Goal: Communication & Community: Participate in discussion

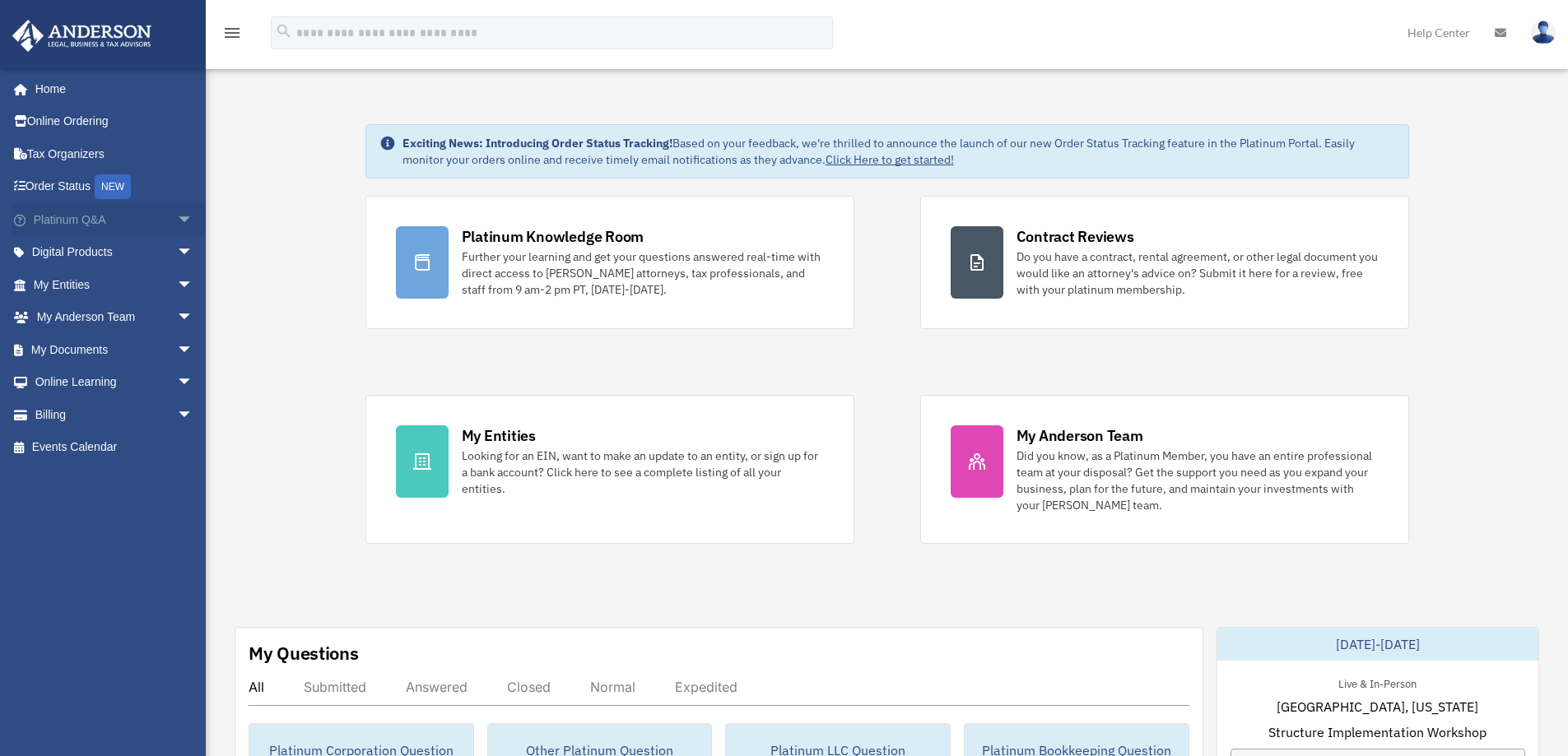
click at [177, 219] on span "arrow_drop_down" at bounding box center [193, 220] width 33 height 33
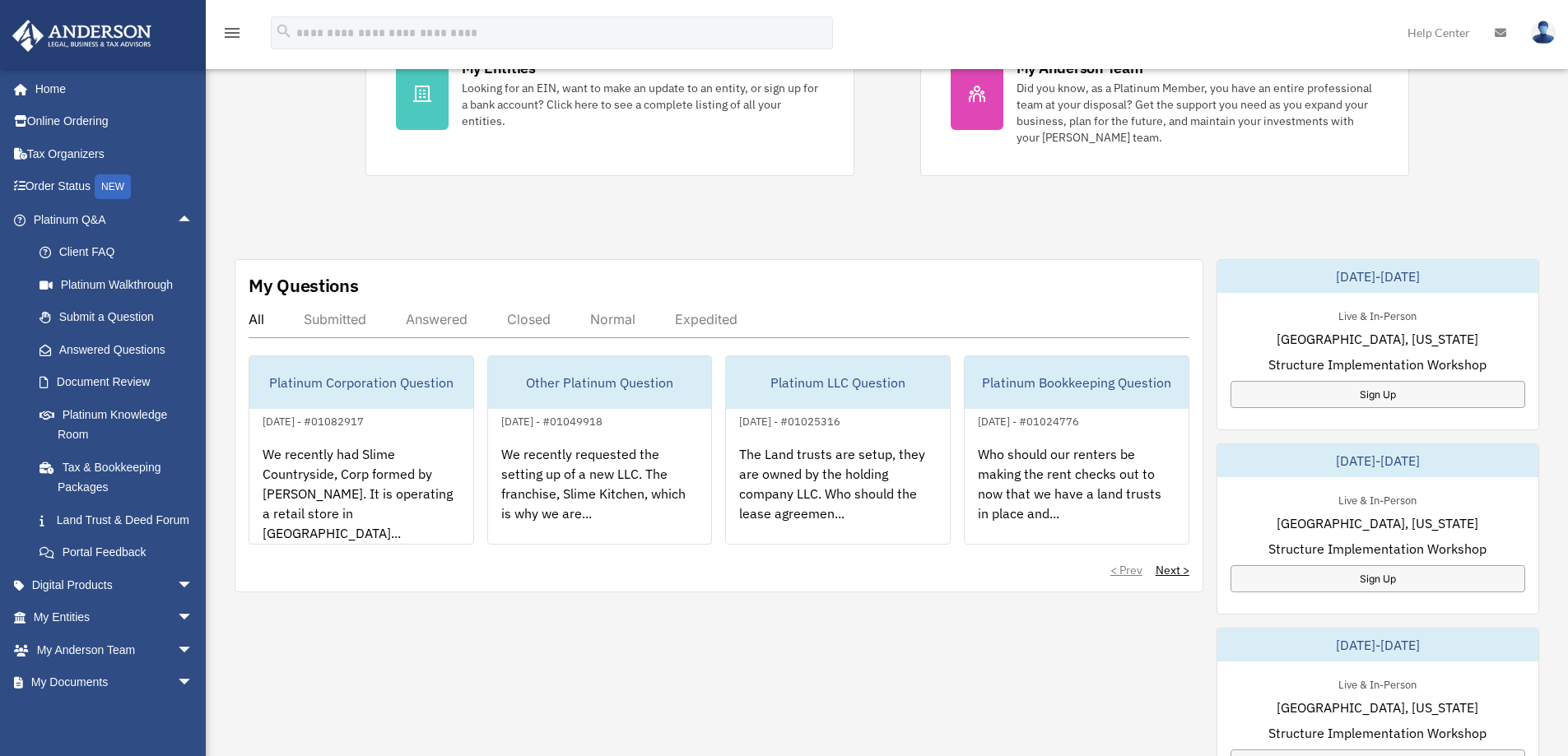
scroll to position [411, 0]
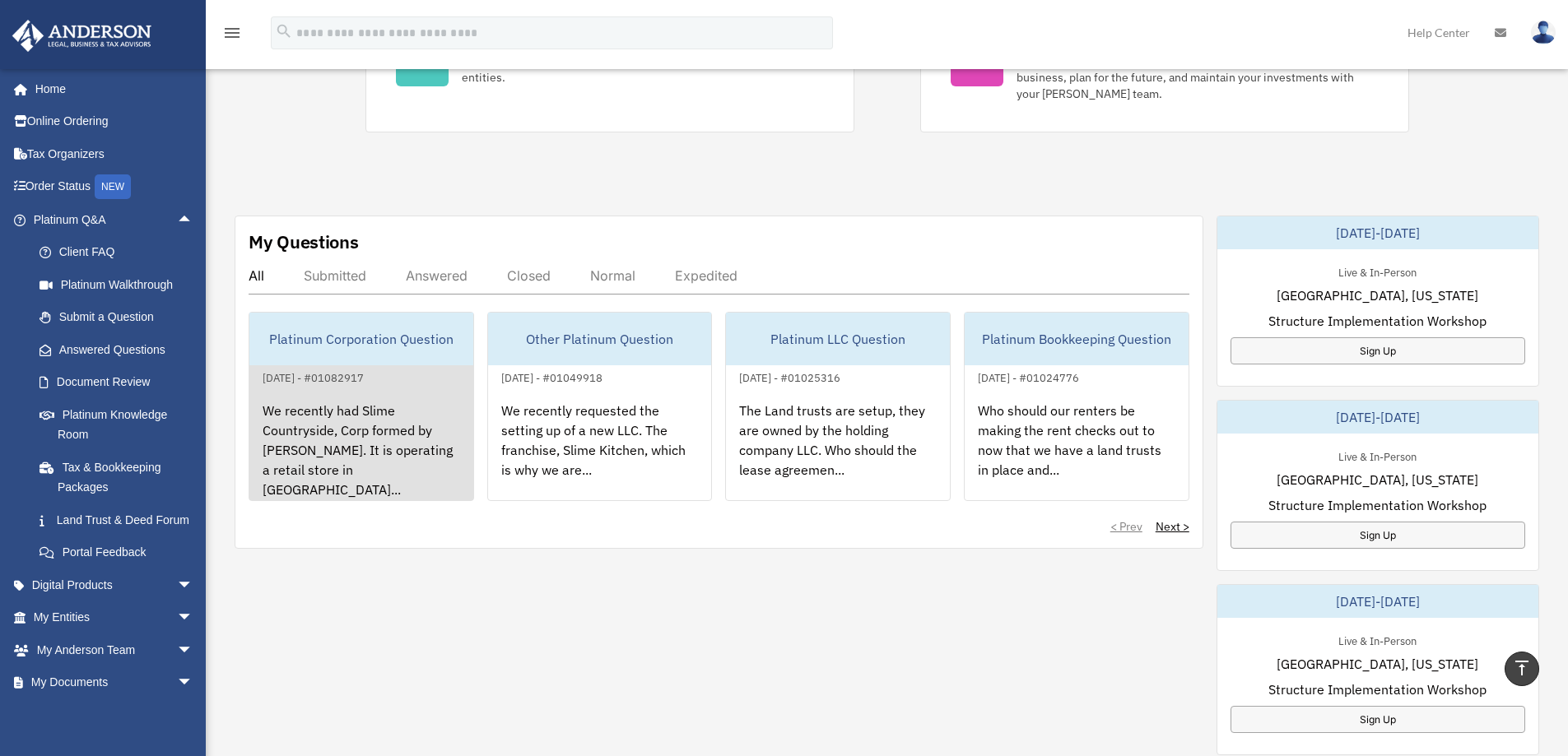
click at [382, 447] on div "We recently had Slime Countryside, Corp formed by [PERSON_NAME]. It is operatin…" at bounding box center [360, 452] width 224 height 128
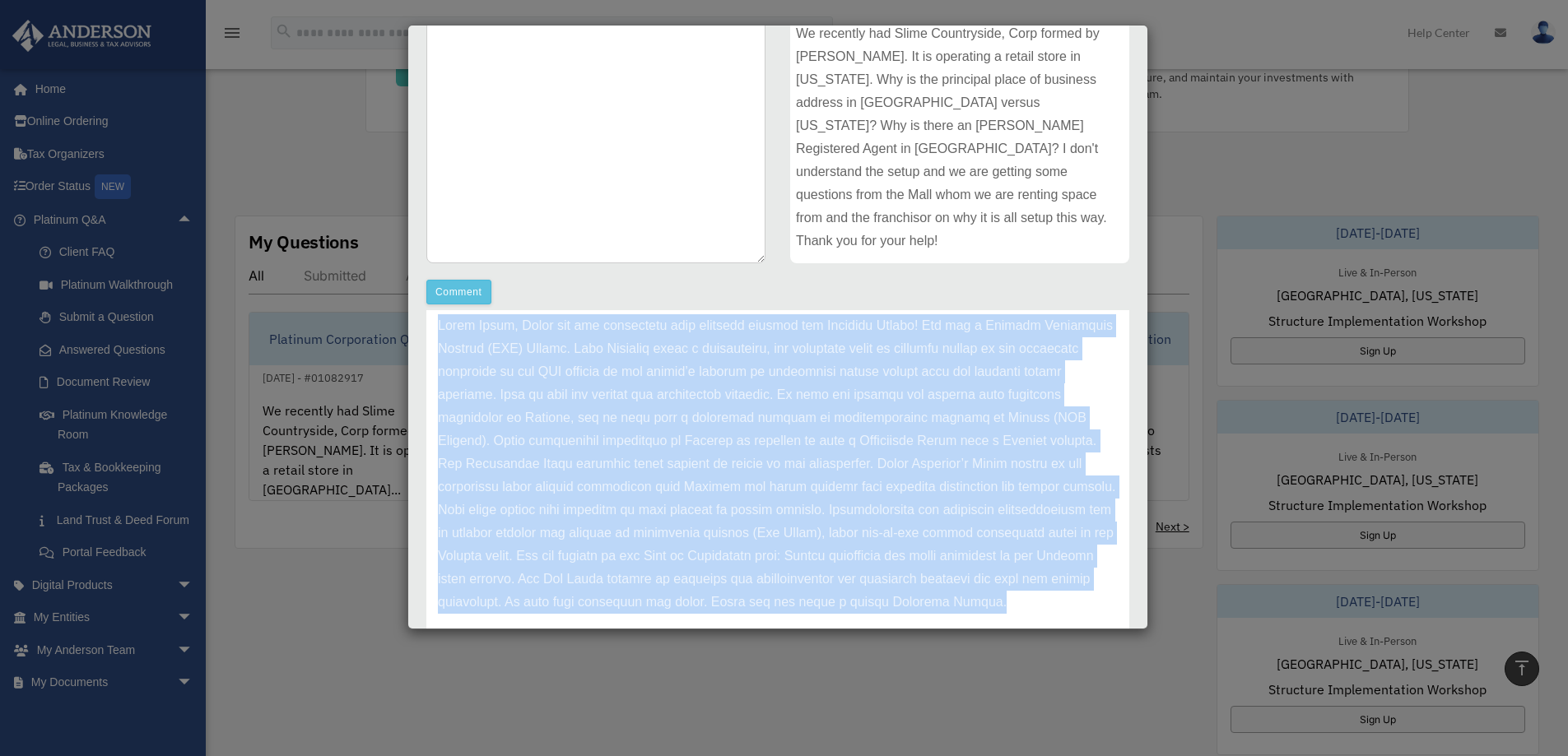
scroll to position [307, 0]
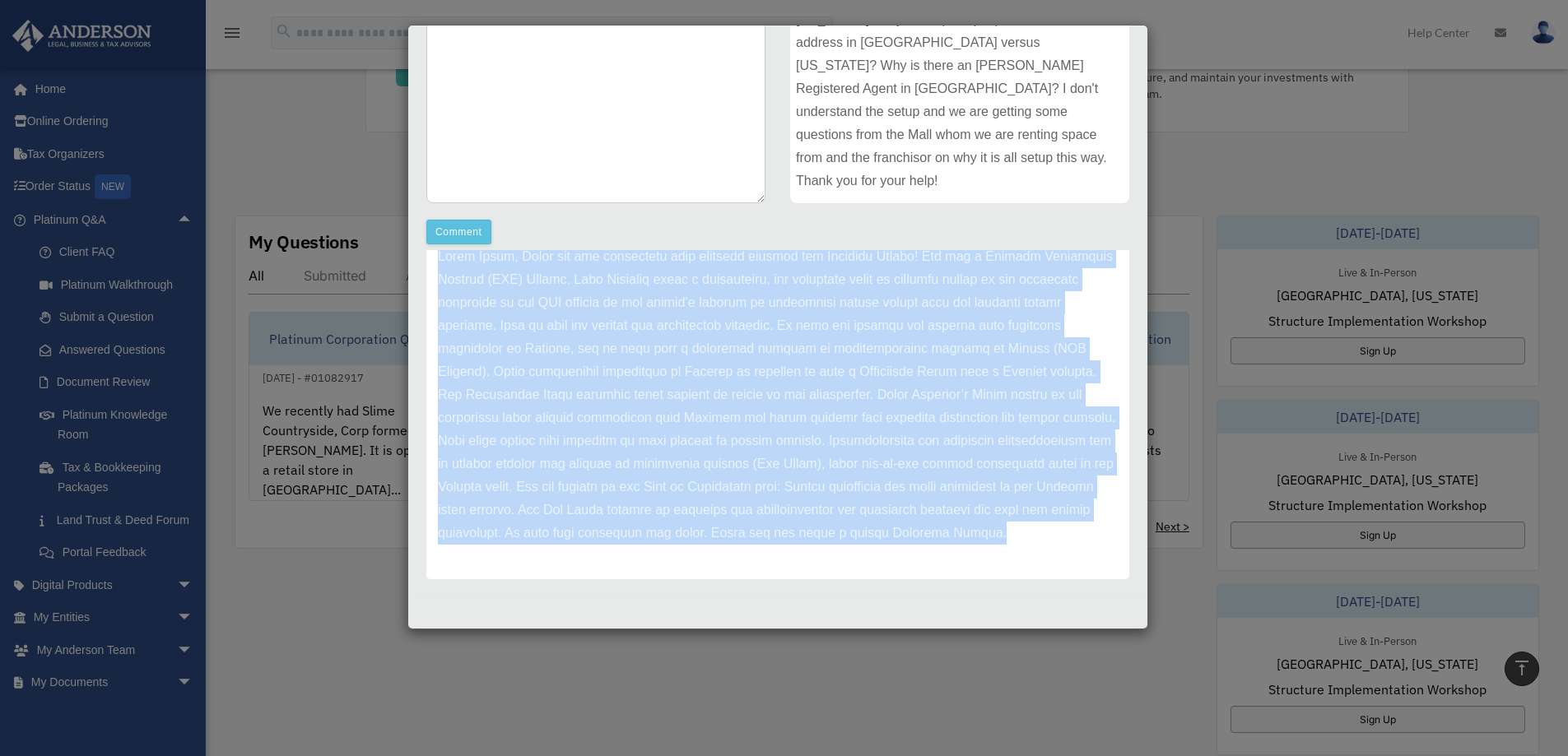
drag, startPoint x: 439, startPoint y: 323, endPoint x: 622, endPoint y: 622, distance: 350.6
click at [620, 623] on div "Case Detail × Platinum Corporation Question Case Number 01082917 Created Date […" at bounding box center [778, 327] width 741 height 604
copy div "Lorem Ipsum, Dolor sit ame consectetu adip elitsedd eiusmod tem Incididu Utlabo…"
click at [728, 471] on p at bounding box center [778, 395] width 680 height 299
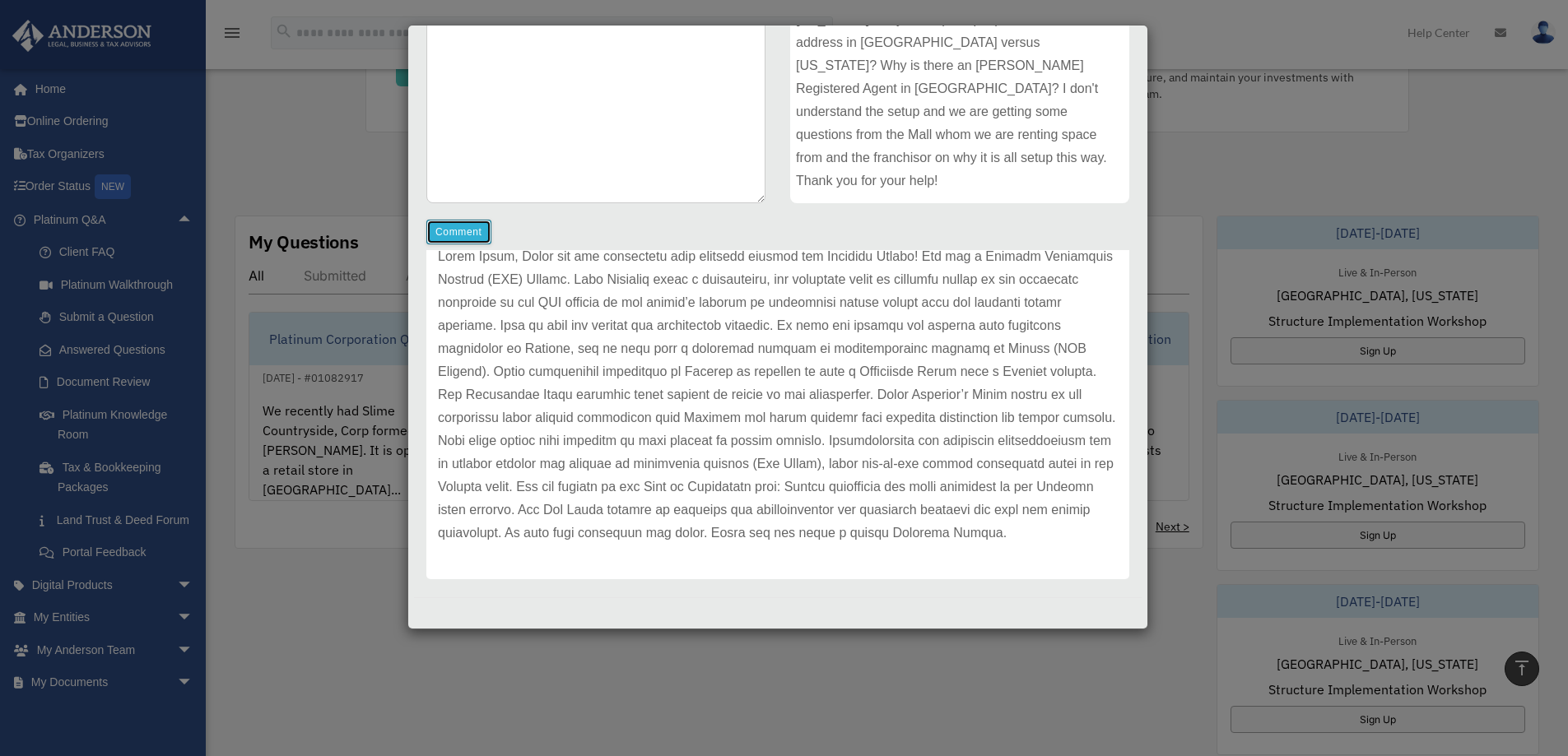
drag, startPoint x: 464, startPoint y: 228, endPoint x: 927, endPoint y: 63, distance: 491.5
click at [464, 228] on button "Comment" at bounding box center [459, 231] width 65 height 25
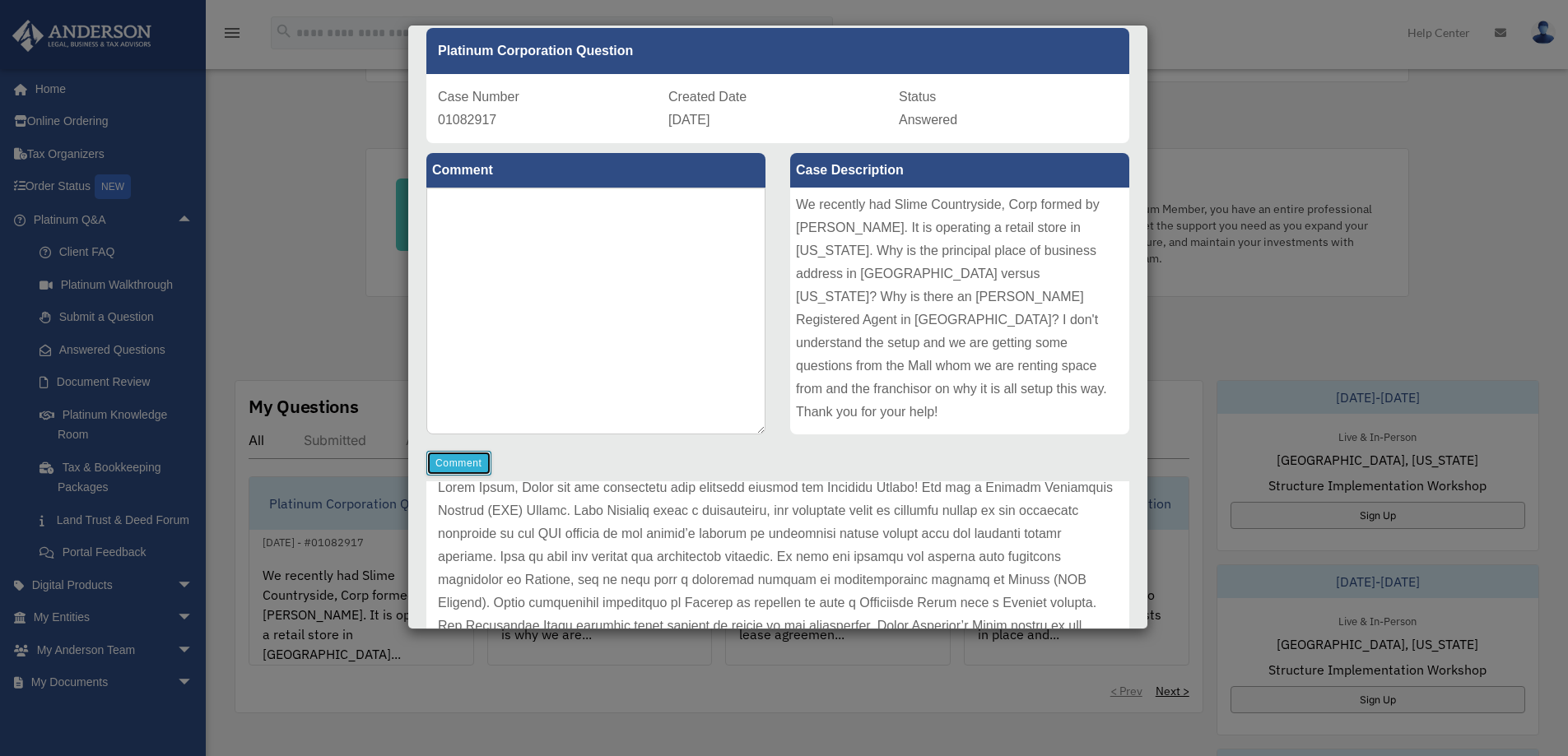
scroll to position [60, 0]
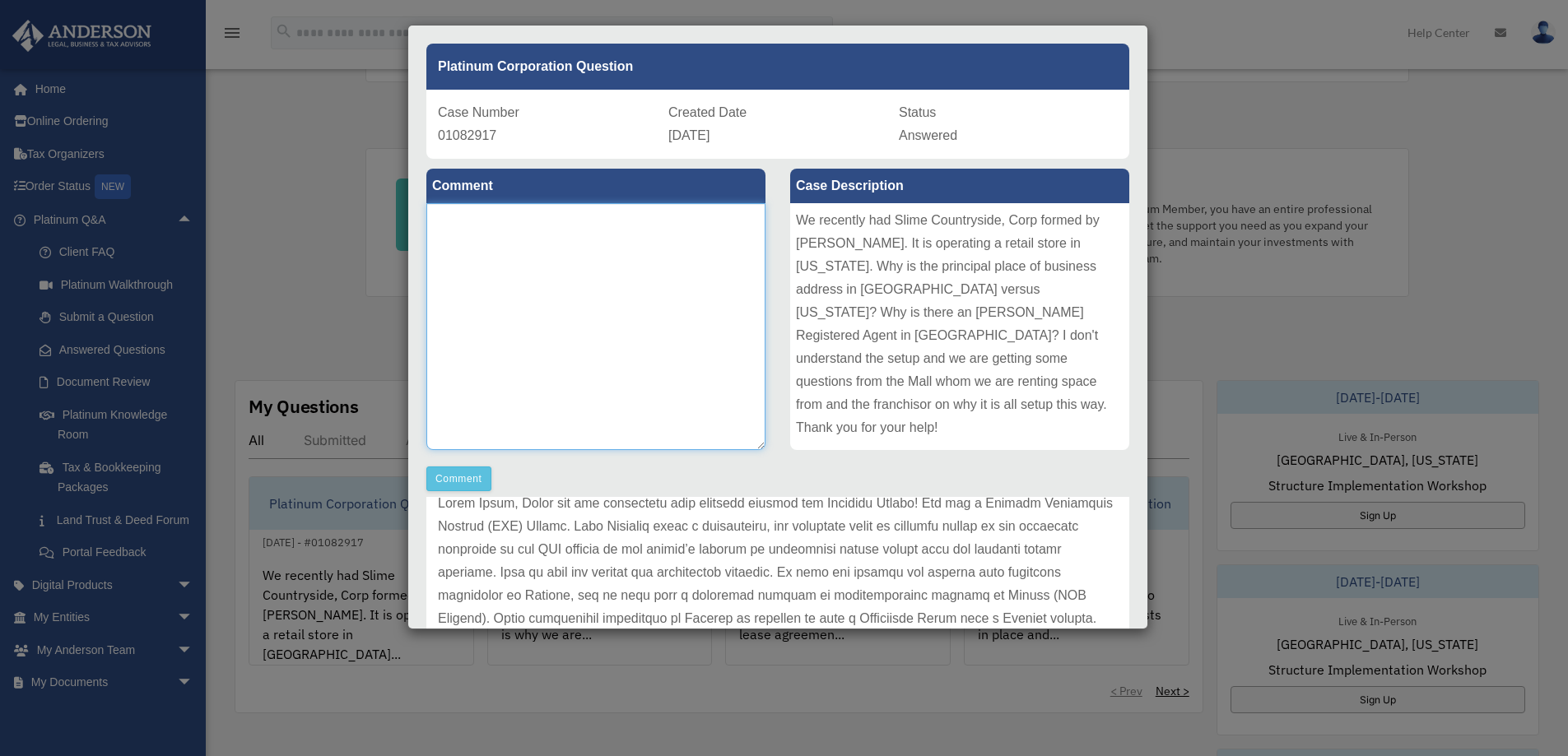
click at [603, 254] on textarea at bounding box center [596, 326] width 339 height 247
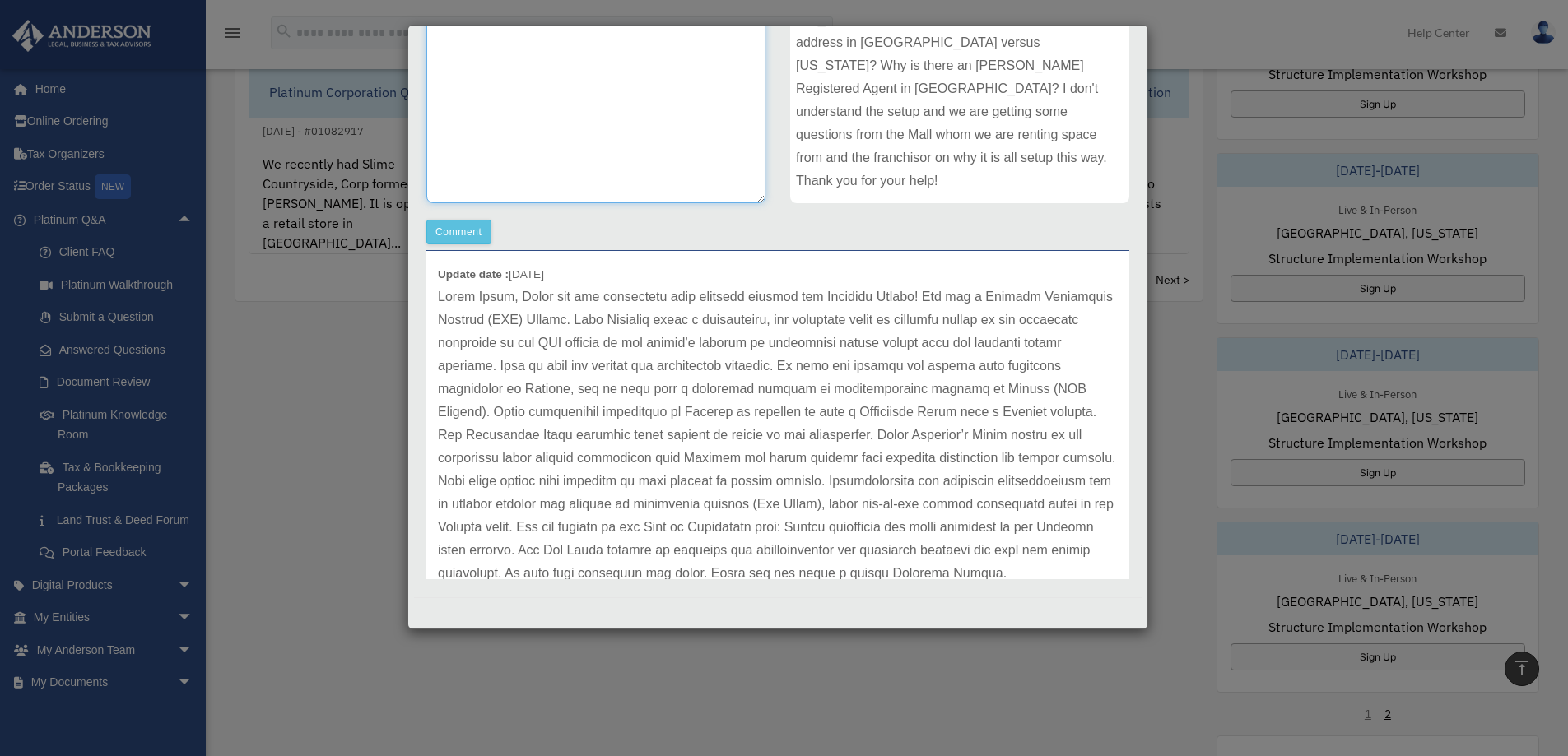
scroll to position [0, 0]
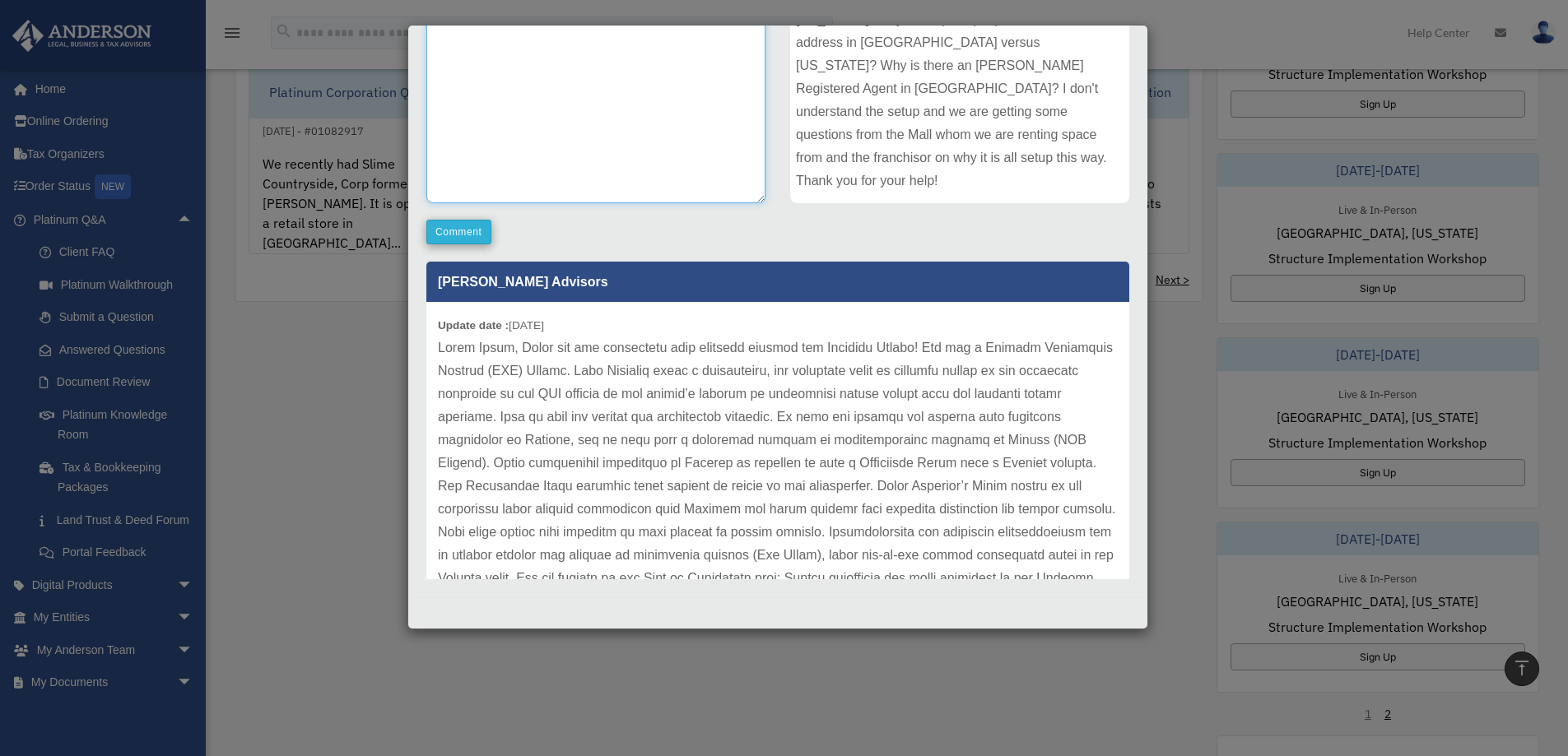
type textarea "**********"
click at [477, 235] on button "Comment" at bounding box center [459, 231] width 65 height 25
